Goal: Check status: Check status

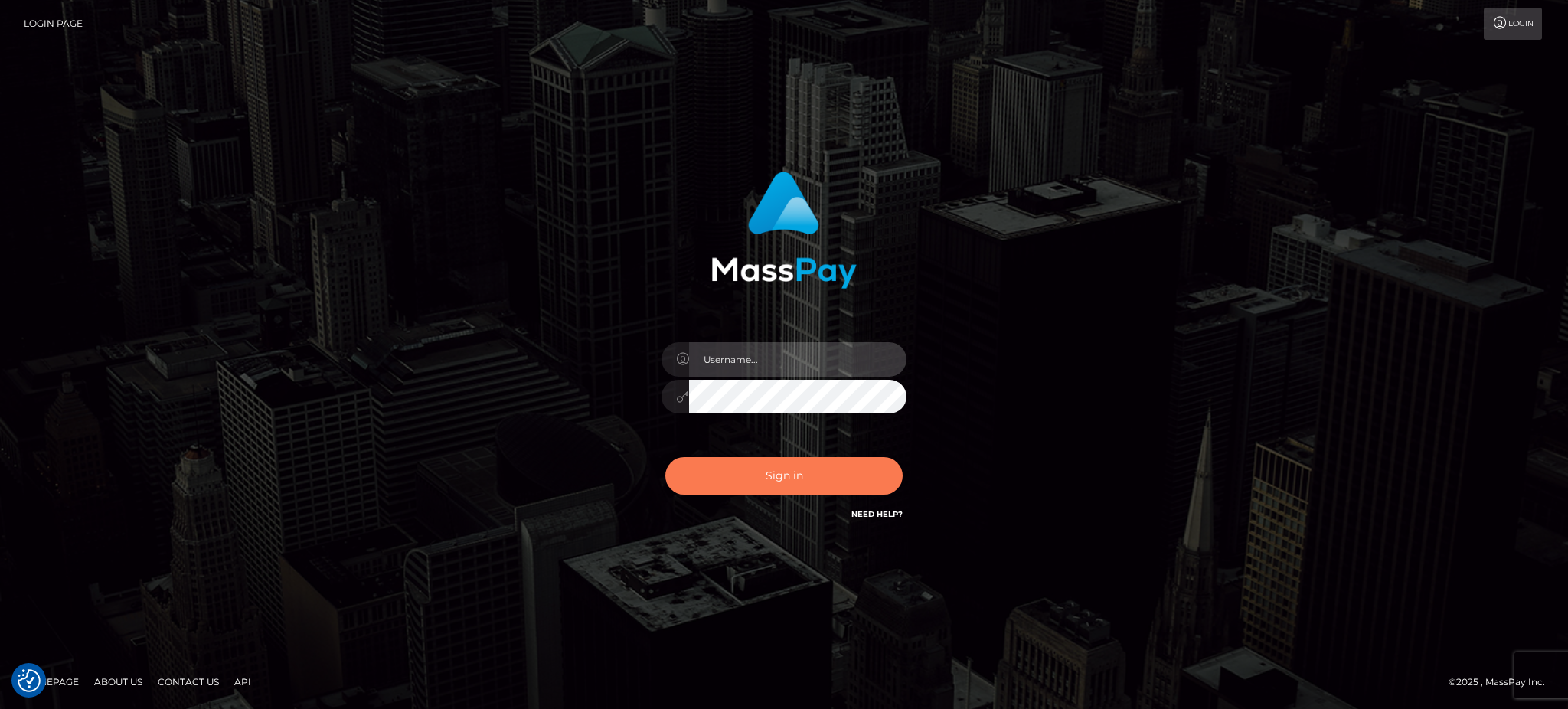
type input "Arjhon.megabonanza"
click at [764, 480] on button "Sign in" at bounding box center [784, 476] width 238 height 38
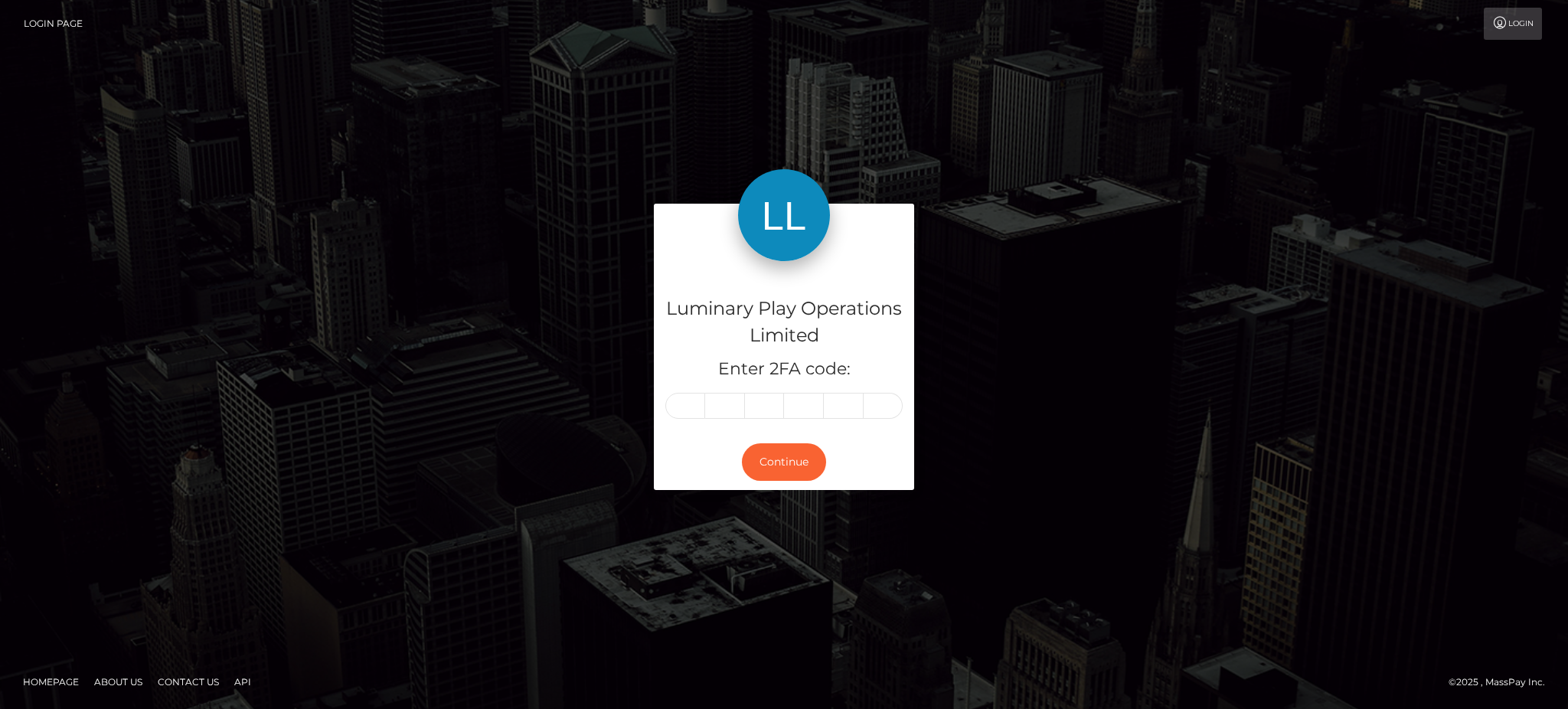
click at [690, 407] on input "text" at bounding box center [685, 405] width 40 height 26
type input "2"
type input "9"
type input "2"
type input "9"
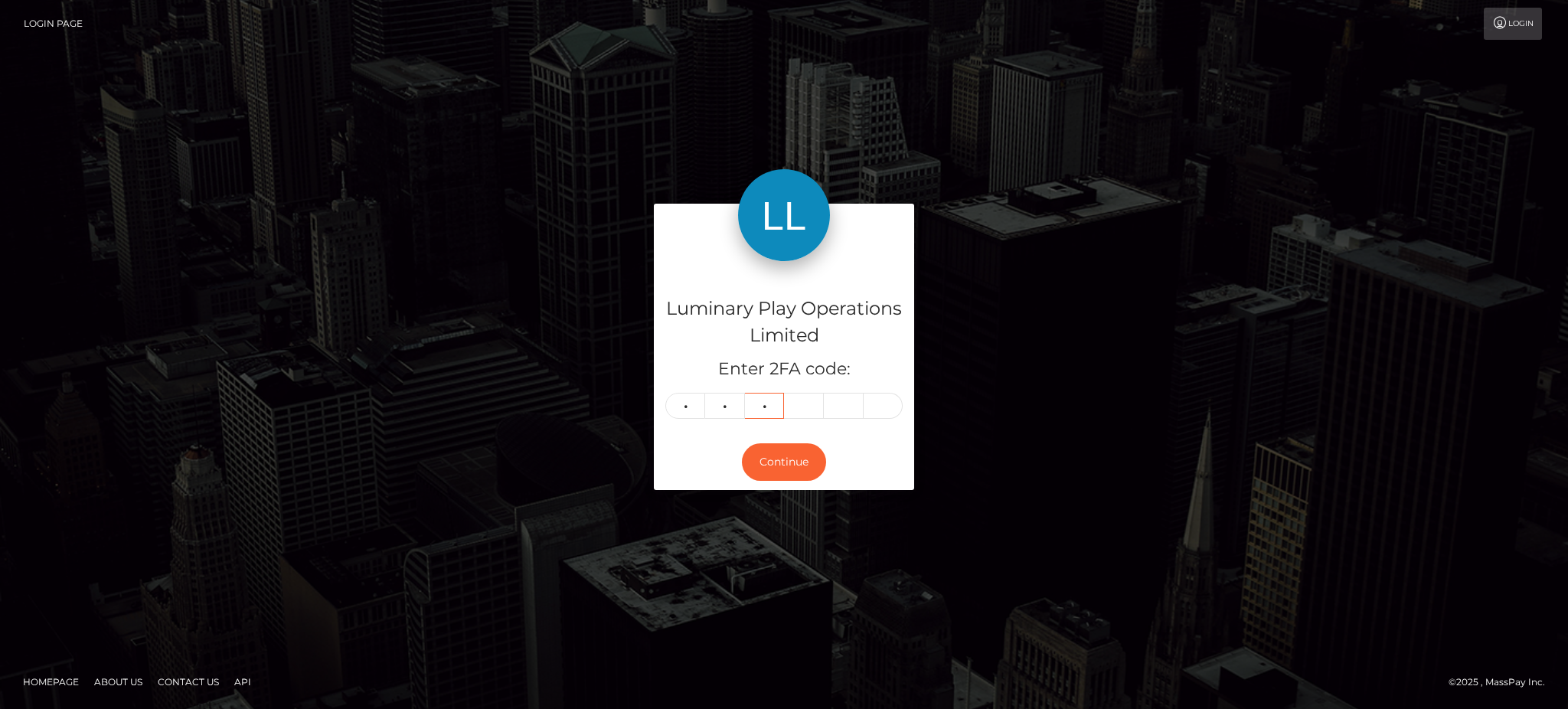
type input "8"
type input "9"
type input "0"
type input "8"
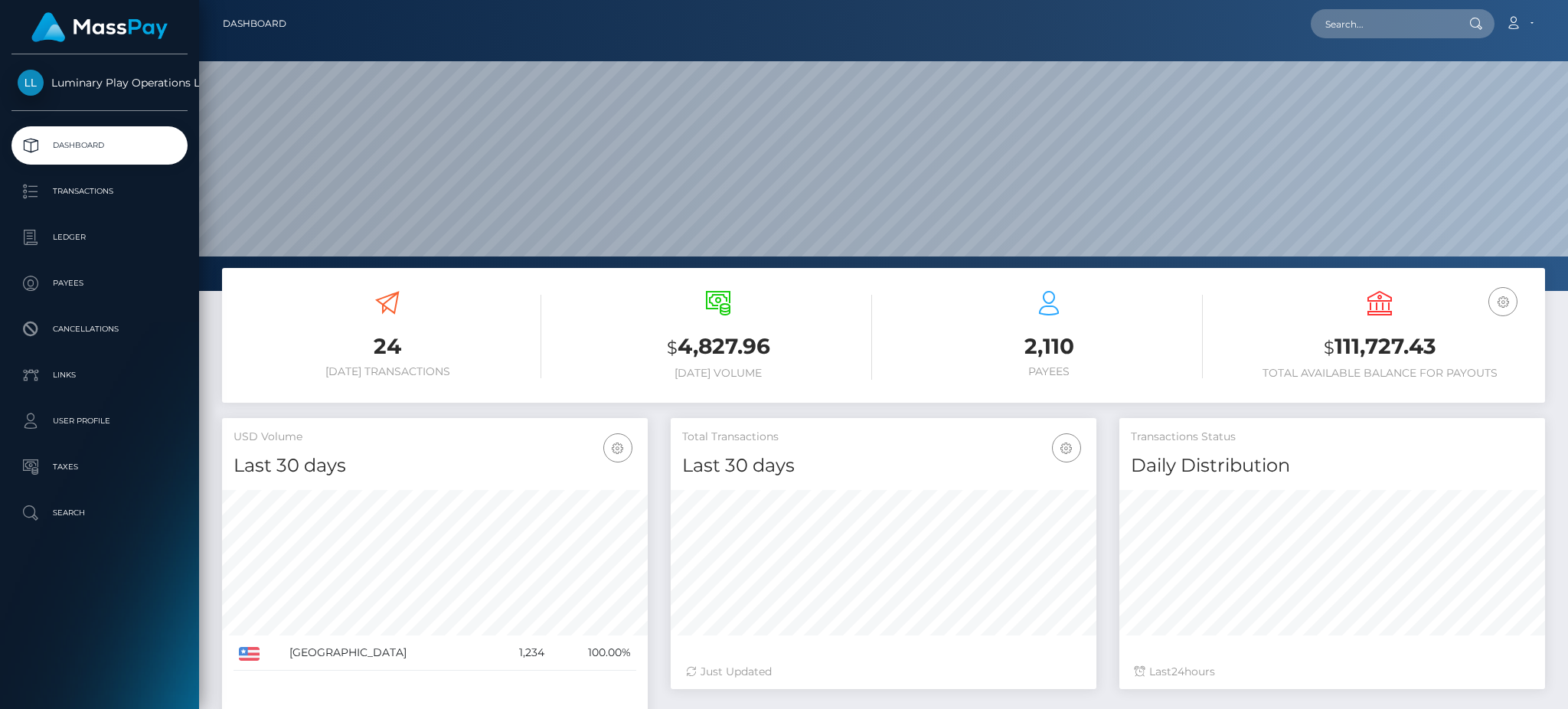
scroll to position [271, 425]
click at [1350, 32] on input "text" at bounding box center [1382, 23] width 144 height 29
paste input "[DATE] - MID - 1st batch"
type input "[DATE] - MID - 1st batch"
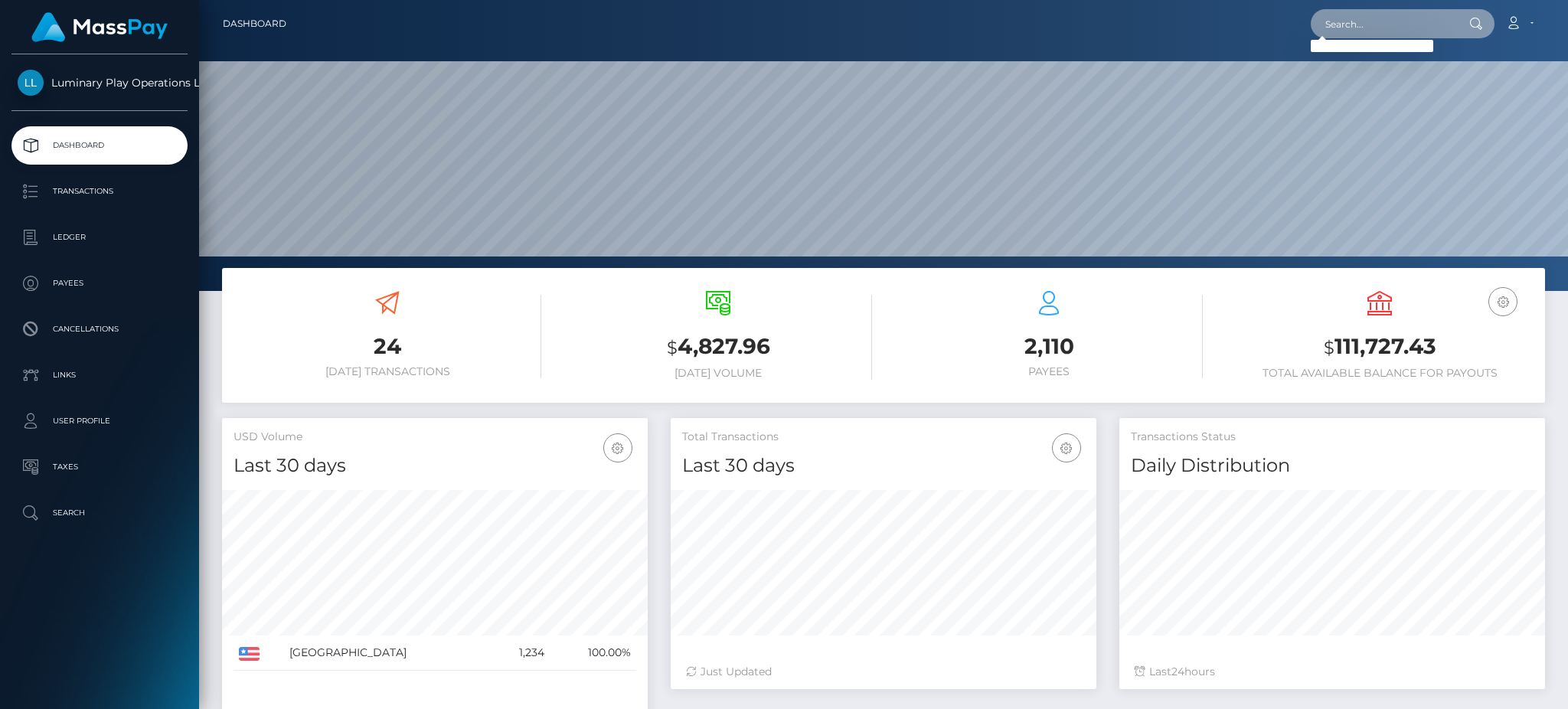
click at [1373, 29] on input "text" at bounding box center [1382, 23] width 144 height 29
paste input "387824"
type input "387824"
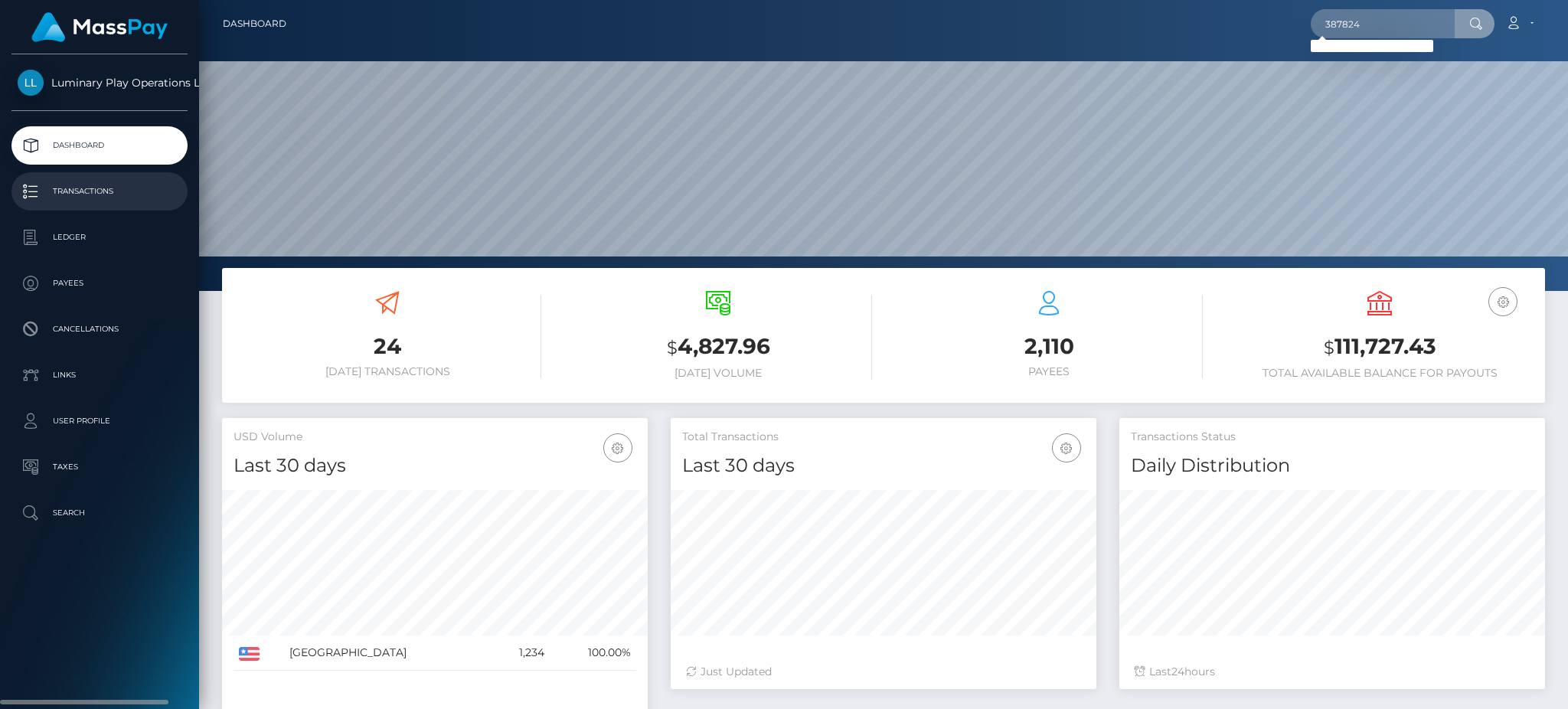
click at [105, 185] on p "Transactions" at bounding box center [99, 191] width 164 height 23
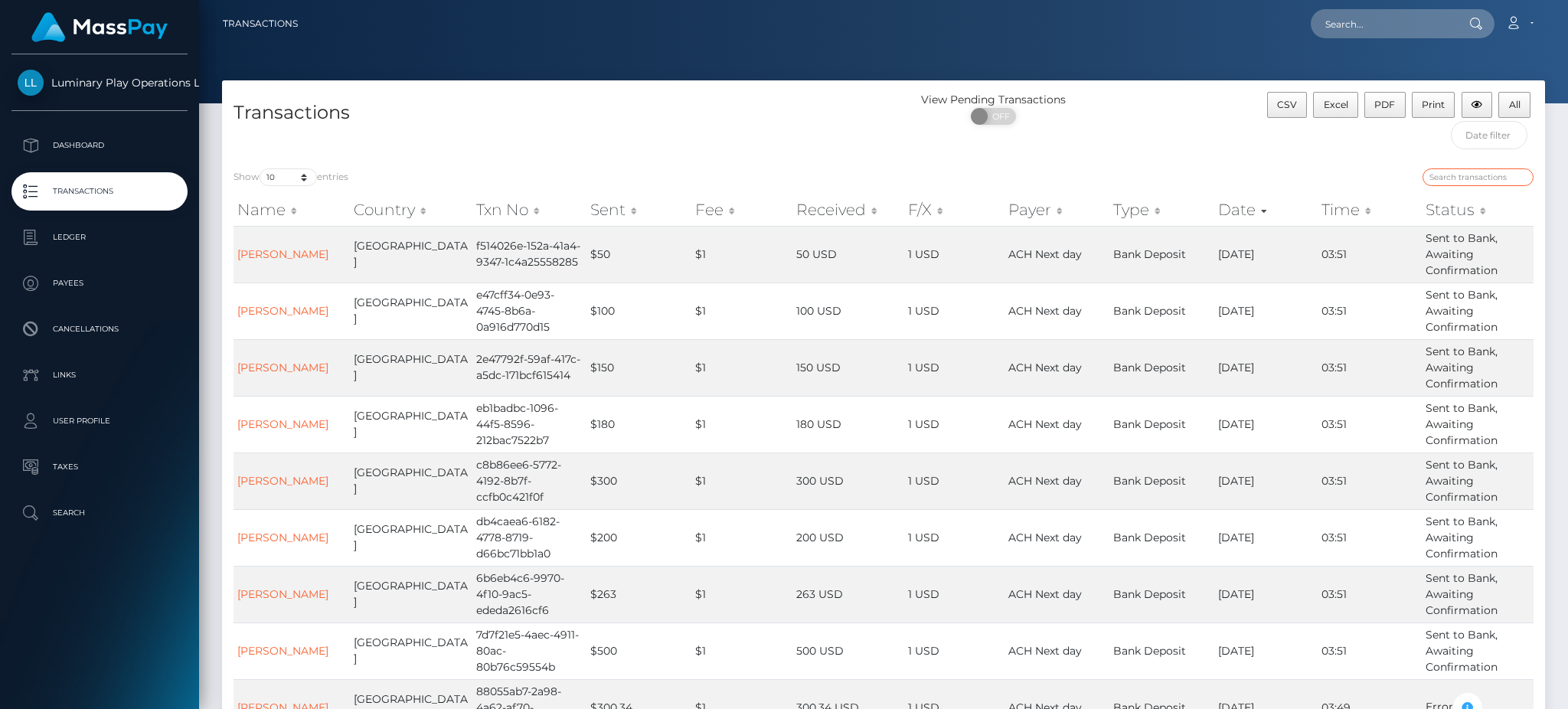
click at [1487, 172] on input "search" at bounding box center [1479, 178] width 111 height 18
paste input "387824"
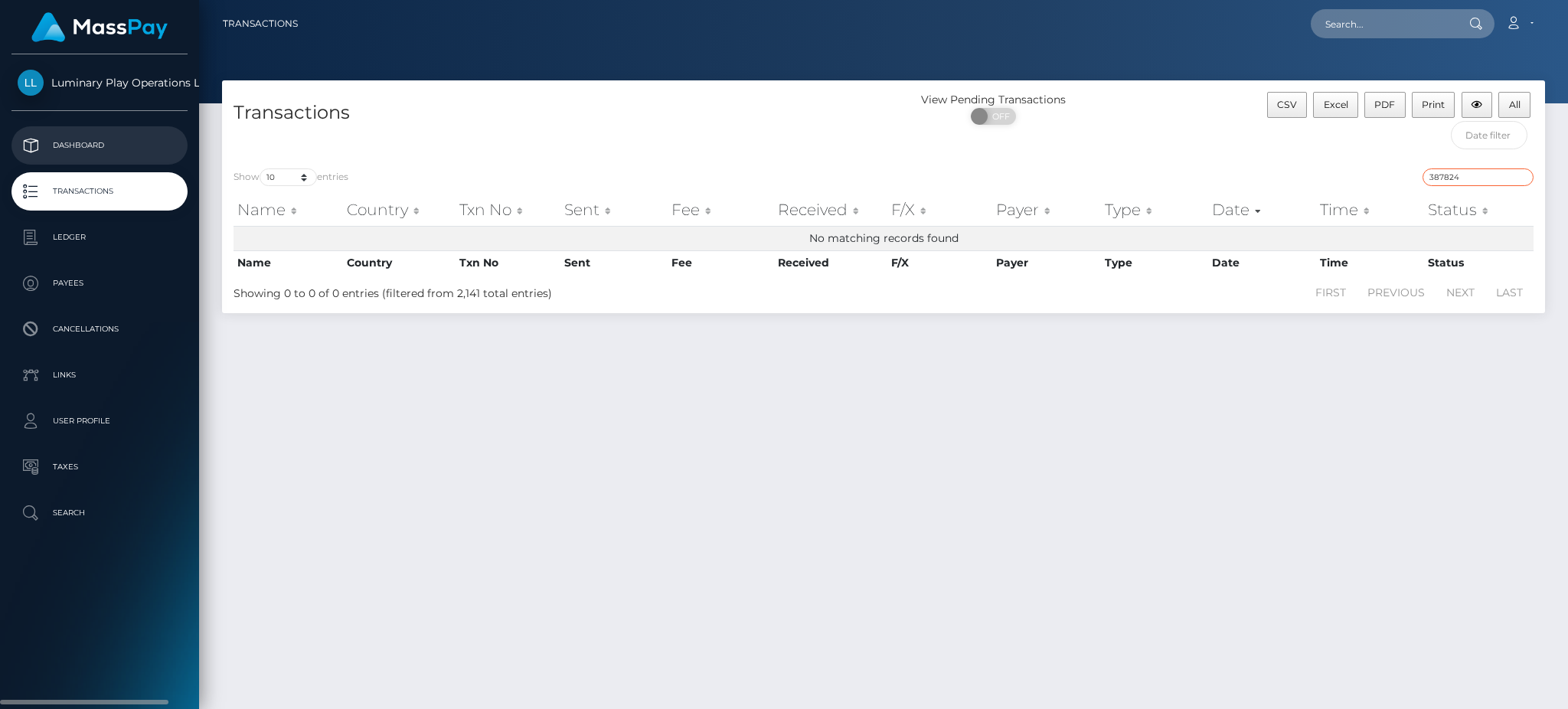
type input "387824"
click at [96, 139] on p "Dashboard" at bounding box center [99, 146] width 164 height 23
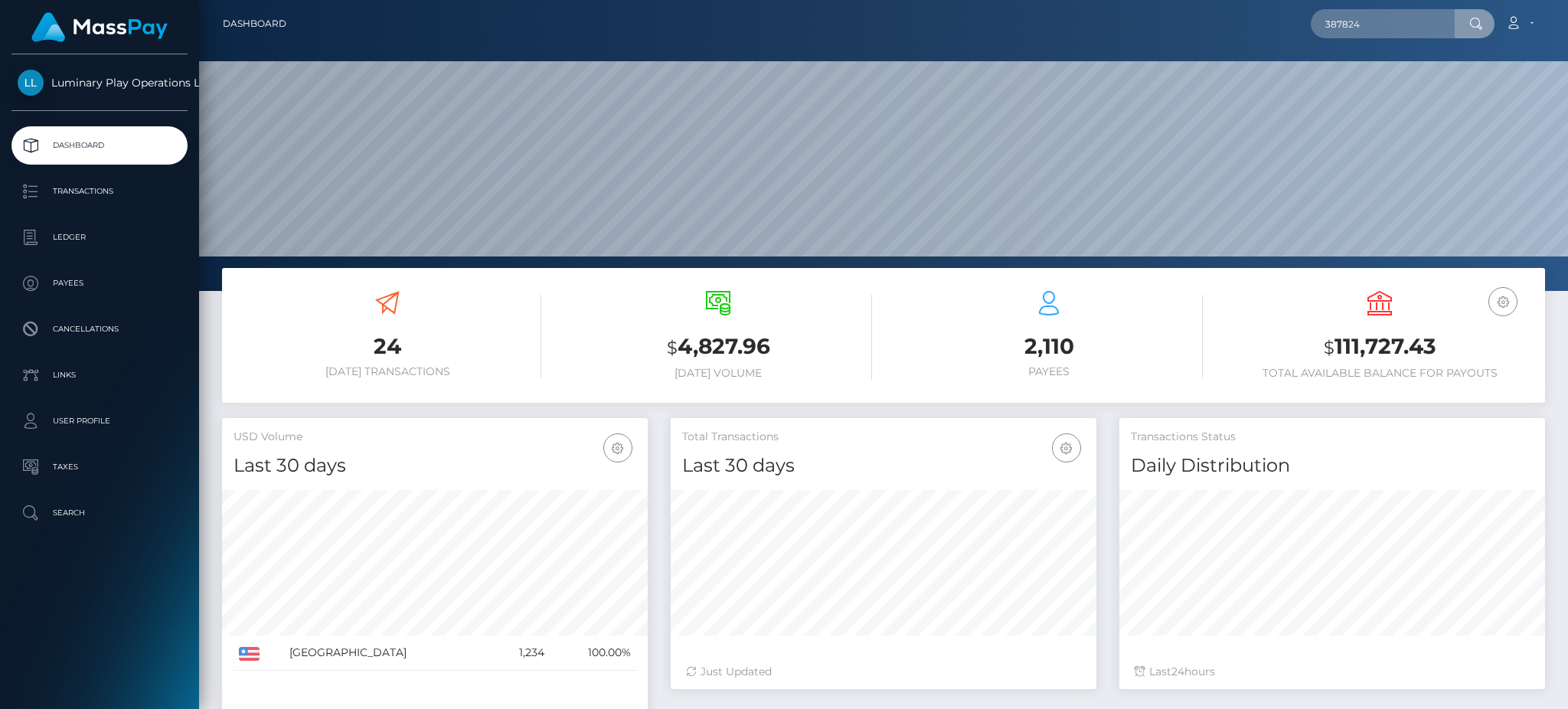
scroll to position [271, 425]
type input "387824"
